Goal: Information Seeking & Learning: Learn about a topic

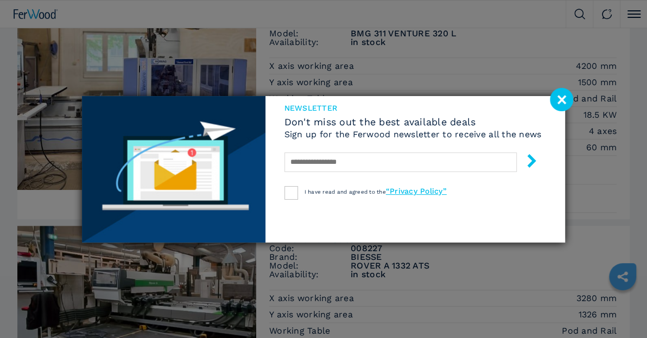
scroll to position [396, 0]
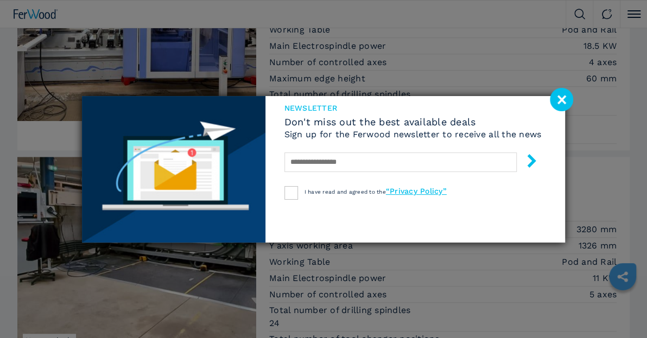
click at [565, 94] on image at bounding box center [561, 99] width 23 height 23
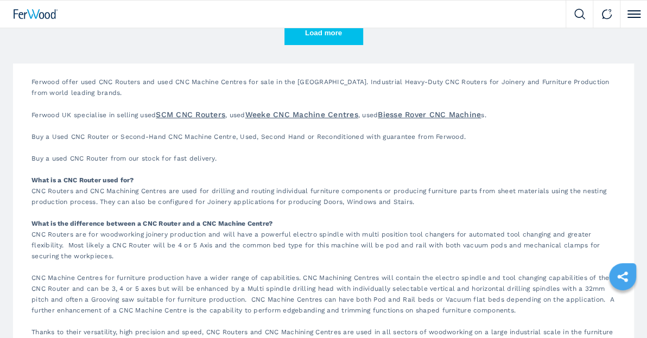
scroll to position [1752, 0]
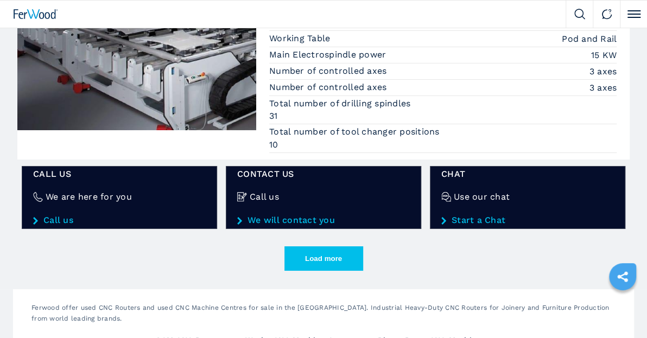
click at [313, 249] on button "Load more" at bounding box center [323, 258] width 79 height 24
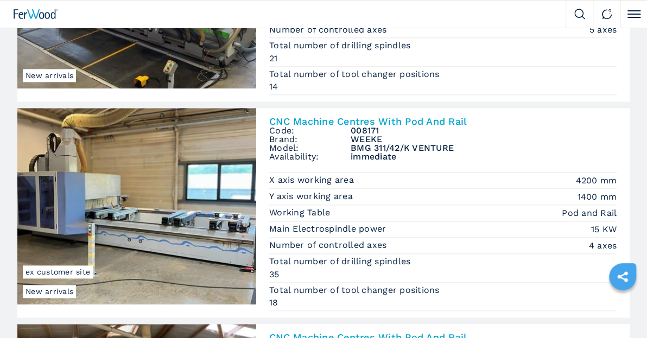
scroll to position [2600, 0]
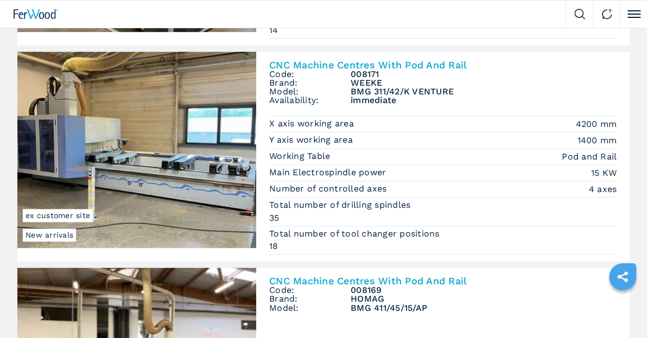
click at [116, 136] on img at bounding box center [136, 150] width 239 height 196
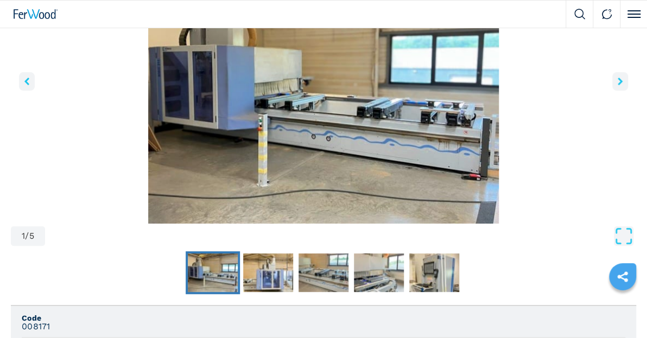
scroll to position [169, 0]
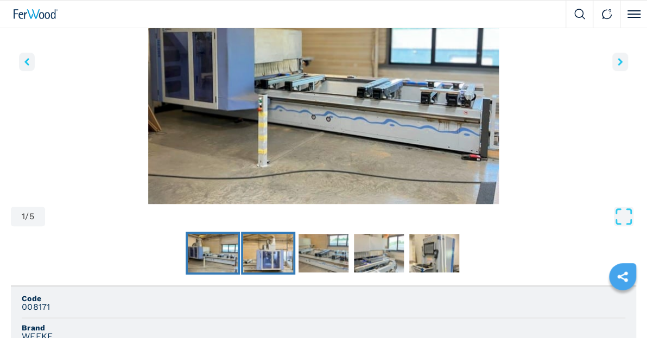
click at [262, 251] on img "Go to Slide 2" at bounding box center [268, 253] width 50 height 39
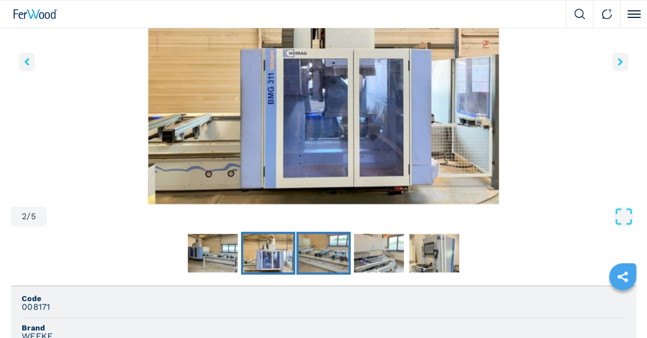
click at [323, 258] on img "Go to Slide 3" at bounding box center [324, 253] width 50 height 39
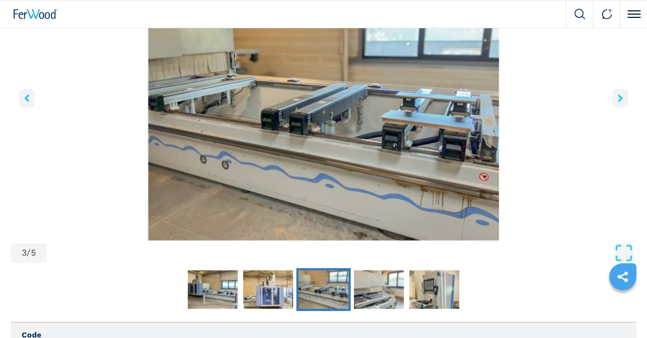
scroll to position [113, 0]
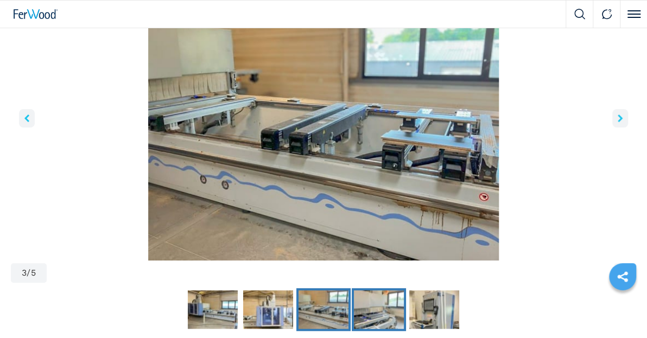
click at [382, 325] on img "Go to Slide 4" at bounding box center [379, 309] width 50 height 39
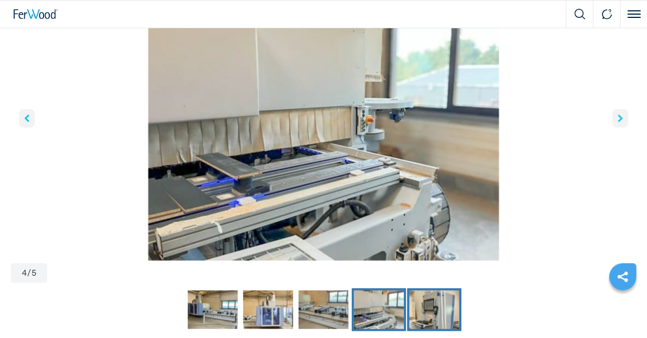
click at [437, 306] on img "Go to Slide 5" at bounding box center [434, 309] width 50 height 39
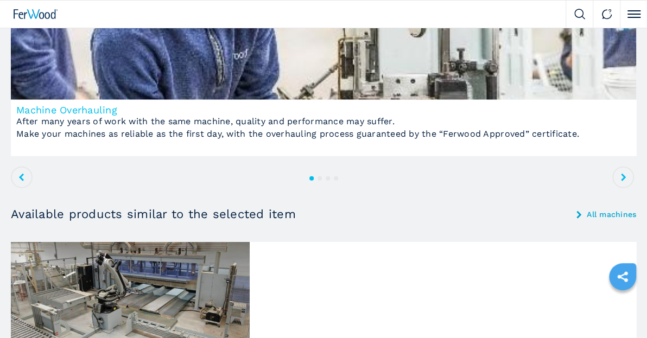
scroll to position [1187, 0]
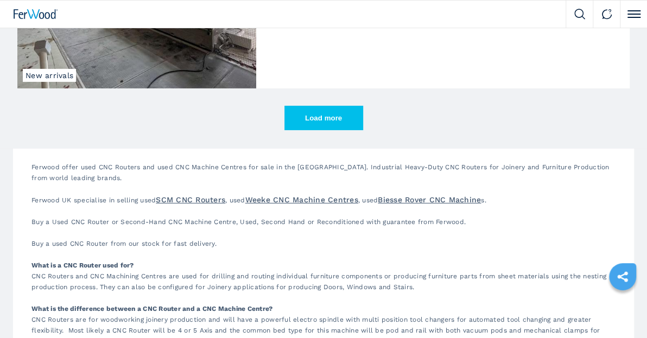
scroll to position [3558, 0]
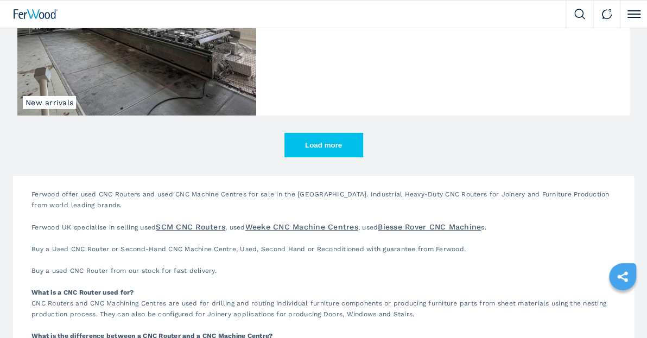
drag, startPoint x: 327, startPoint y: 130, endPoint x: 339, endPoint y: 140, distance: 16.2
click at [327, 133] on button "Load more" at bounding box center [323, 145] width 79 height 24
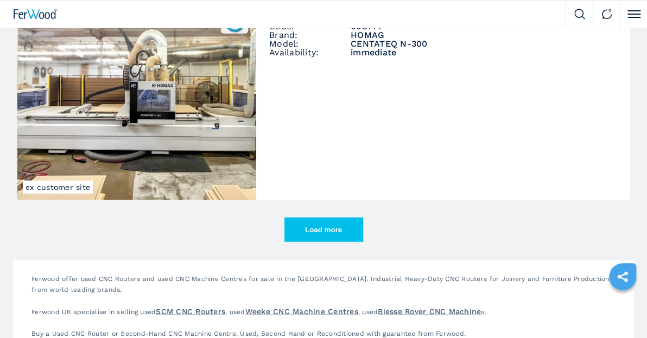
scroll to position [5197, 0]
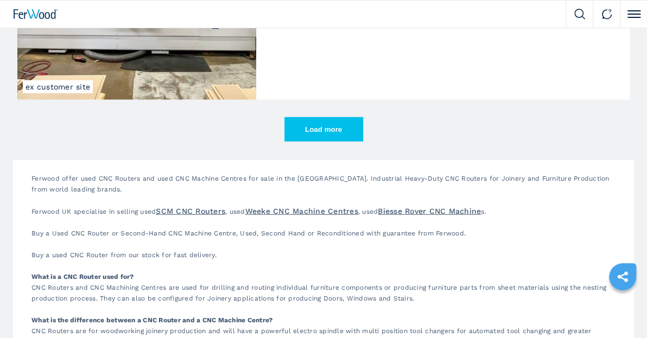
click at [338, 125] on button "Load more" at bounding box center [323, 129] width 79 height 24
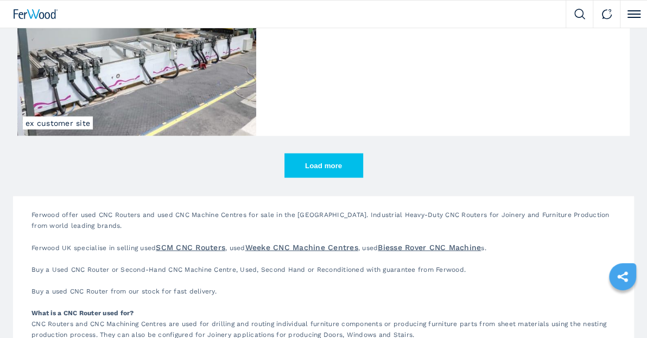
scroll to position [6780, 0]
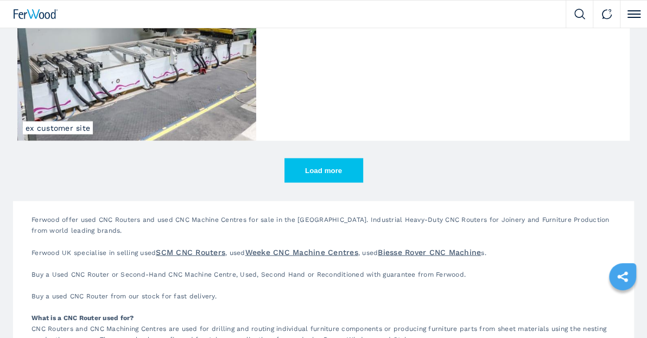
click at [328, 158] on button "Load more" at bounding box center [323, 170] width 79 height 24
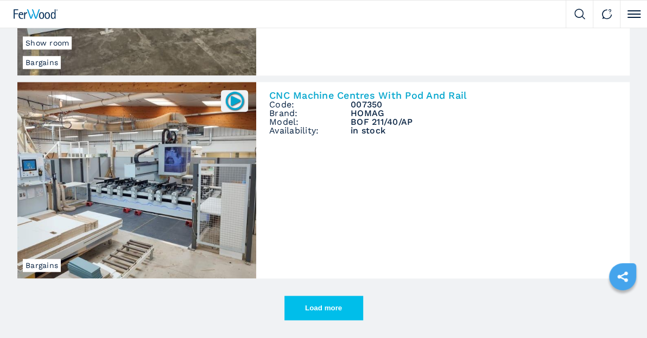
scroll to position [8250, 0]
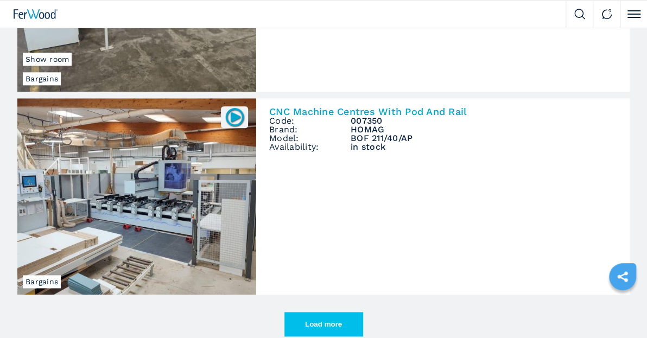
click at [166, 163] on img at bounding box center [136, 196] width 239 height 196
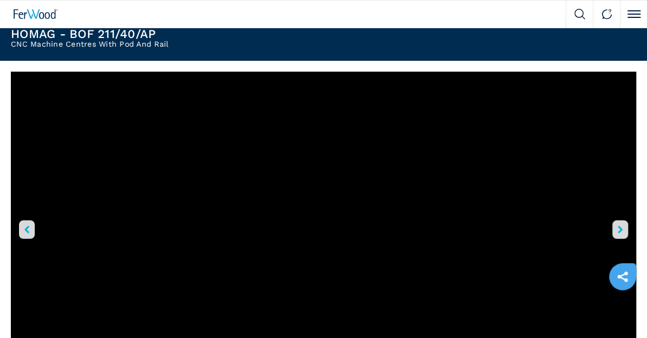
scroll to position [56, 0]
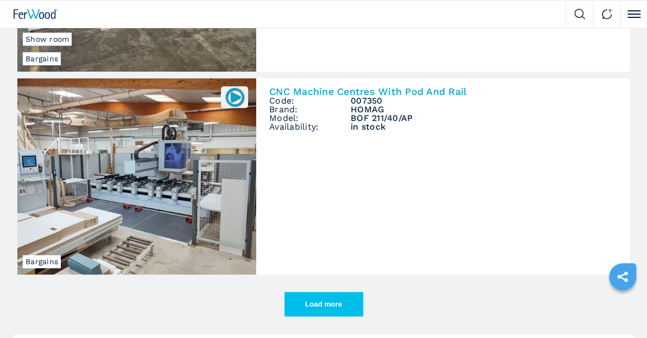
scroll to position [8382, 0]
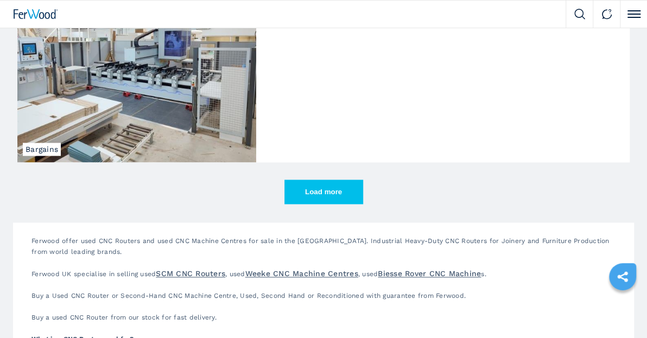
click at [320, 180] on button "Load more" at bounding box center [323, 192] width 79 height 24
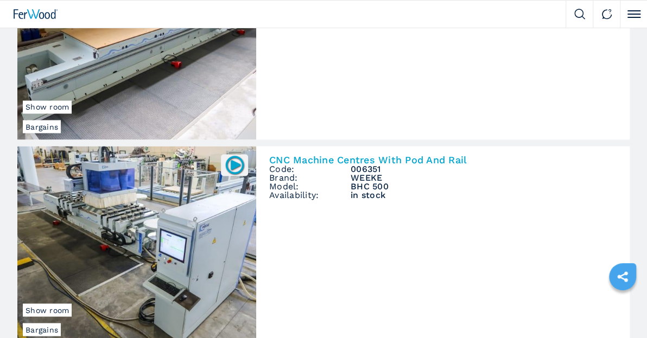
scroll to position [8665, 0]
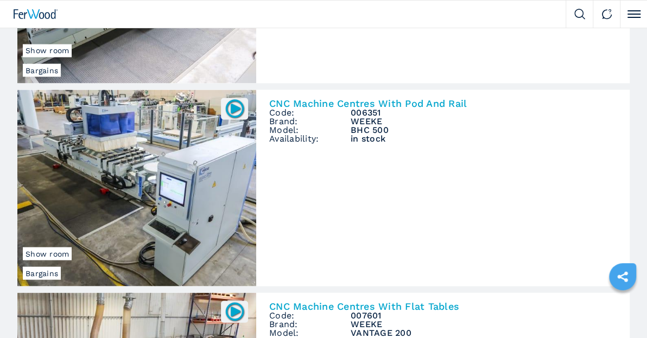
click at [110, 138] on img at bounding box center [136, 188] width 239 height 196
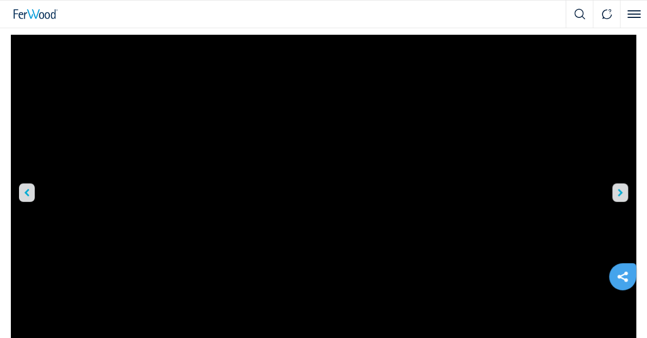
scroll to position [56, 0]
